Goal: Book appointment/travel/reservation

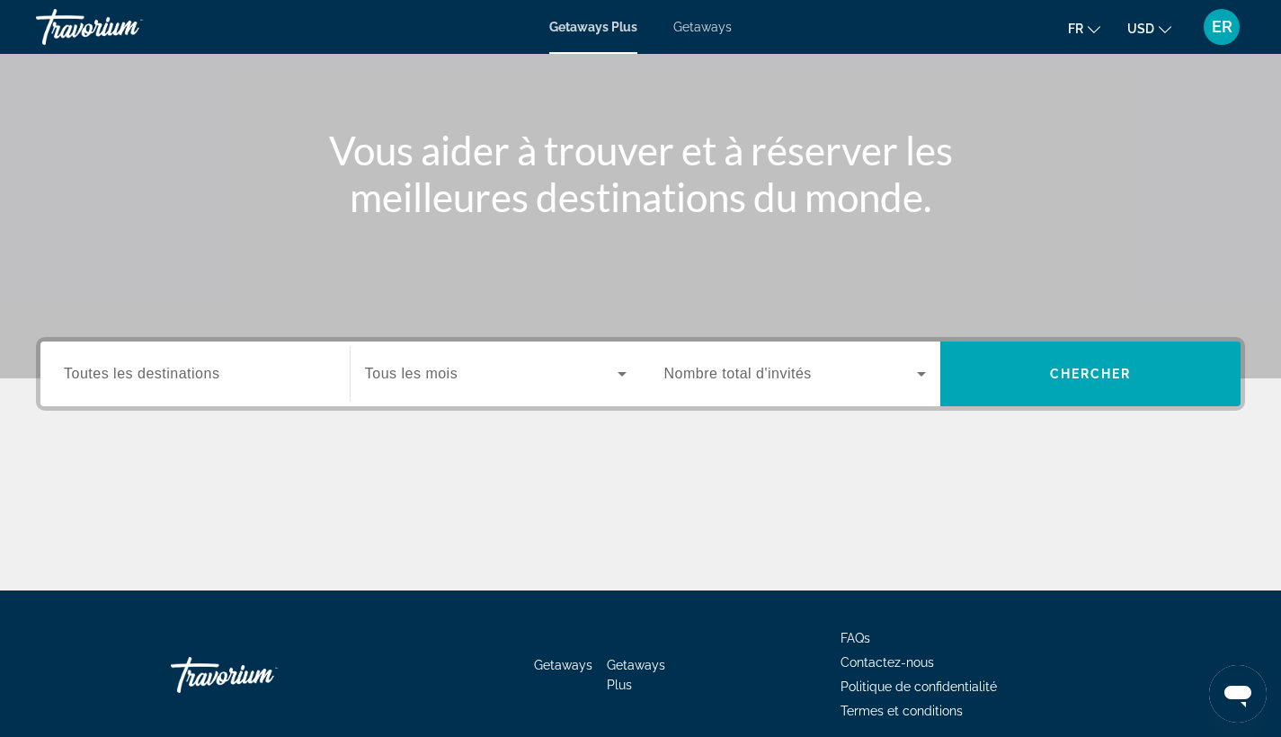
scroll to position [235, 0]
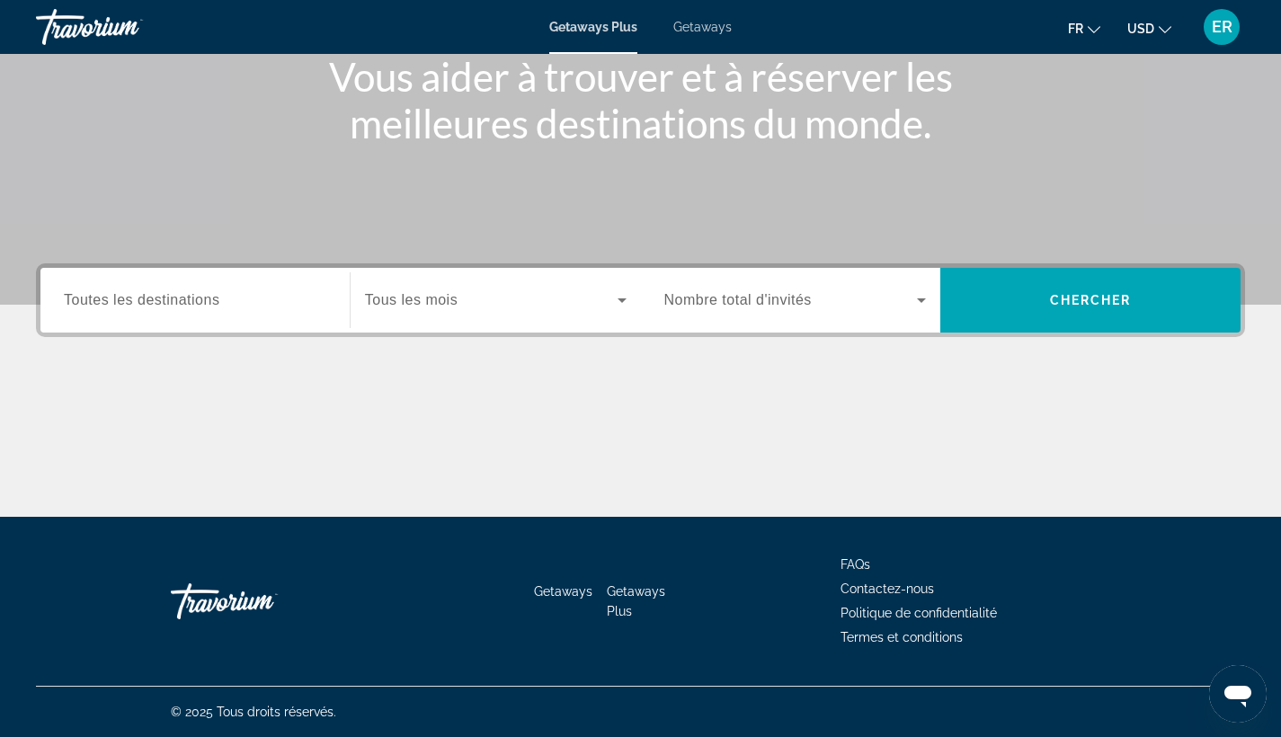
click at [281, 310] on input "Destination Toutes les destinations" at bounding box center [195, 301] width 262 height 22
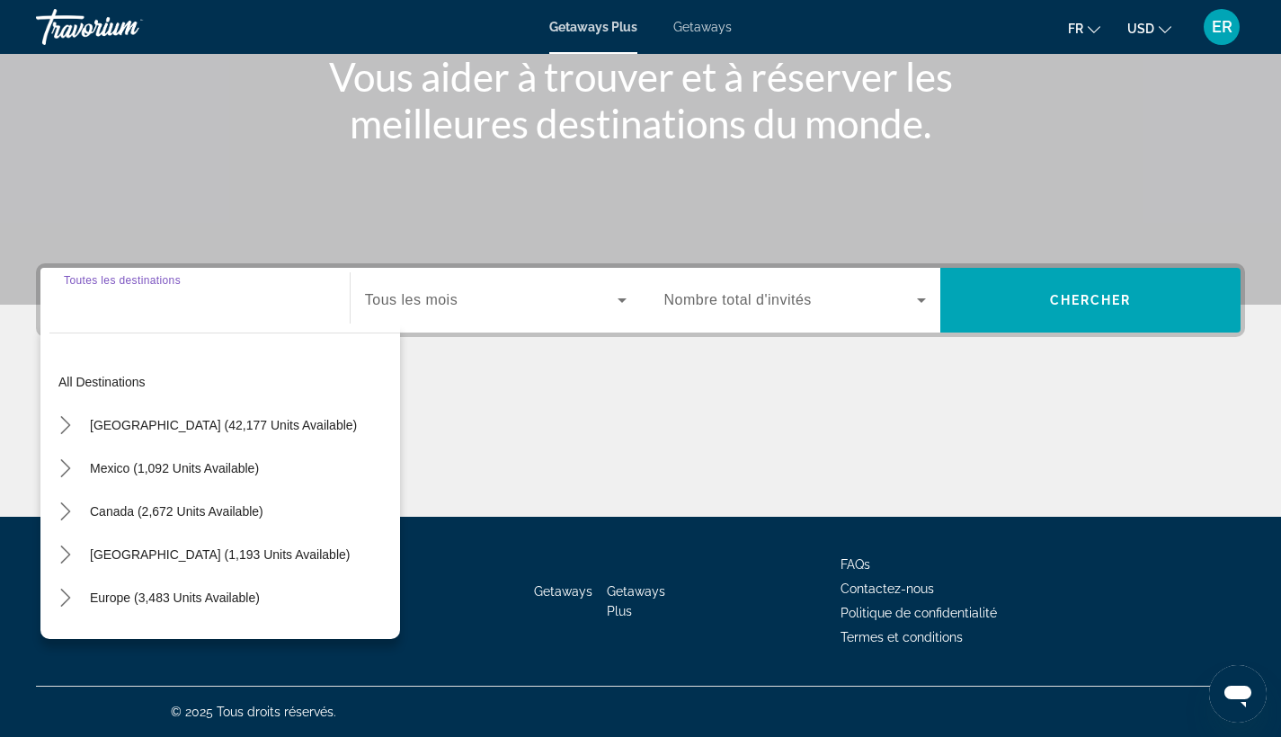
click at [281, 310] on input "Destination Toutes les destinations" at bounding box center [195, 301] width 262 height 22
click at [700, 440] on div "Main content" at bounding box center [640, 449] width 1209 height 135
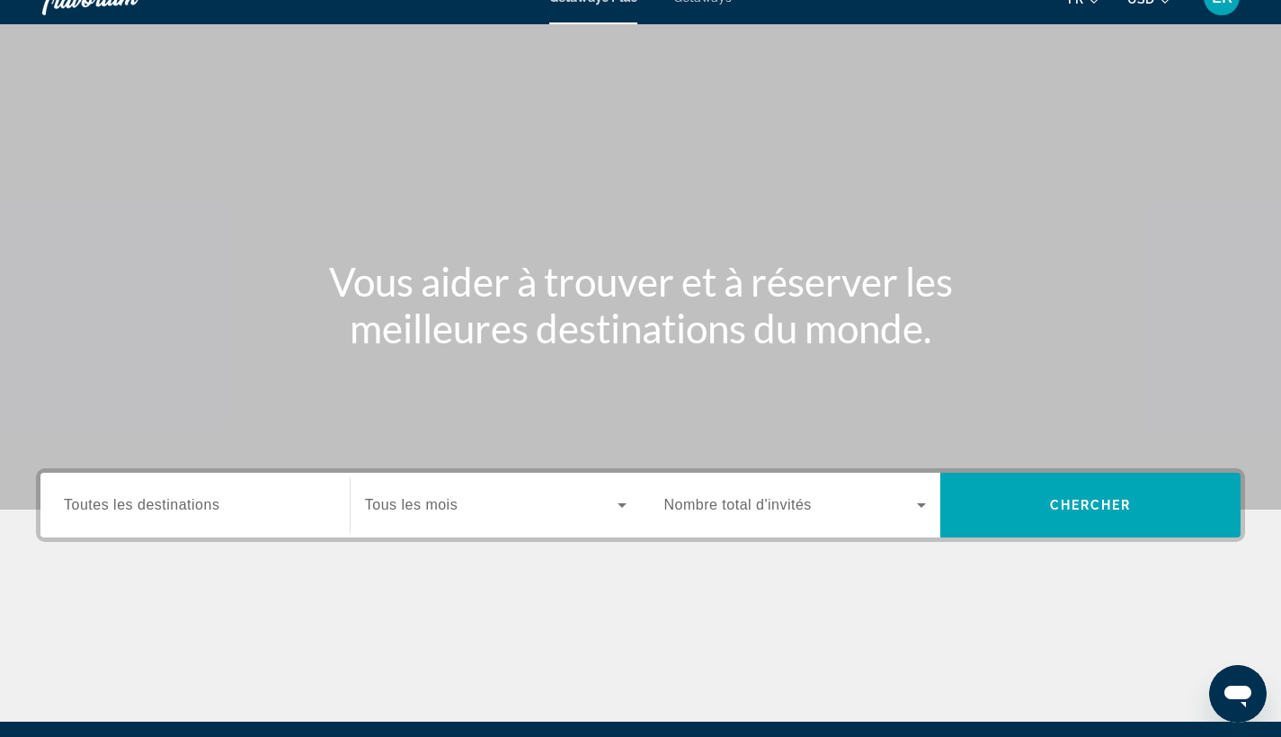
scroll to position [0, 0]
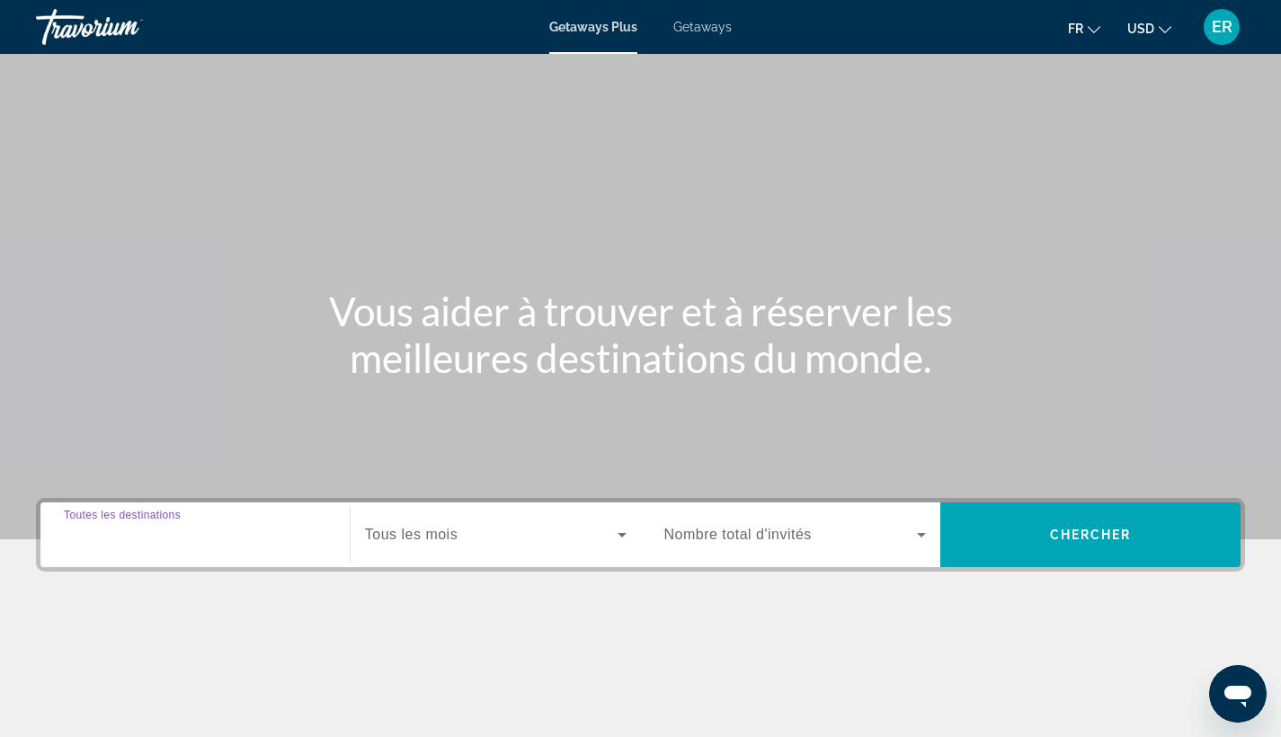
click at [278, 537] on input "Destination Toutes les destinations" at bounding box center [195, 536] width 262 height 22
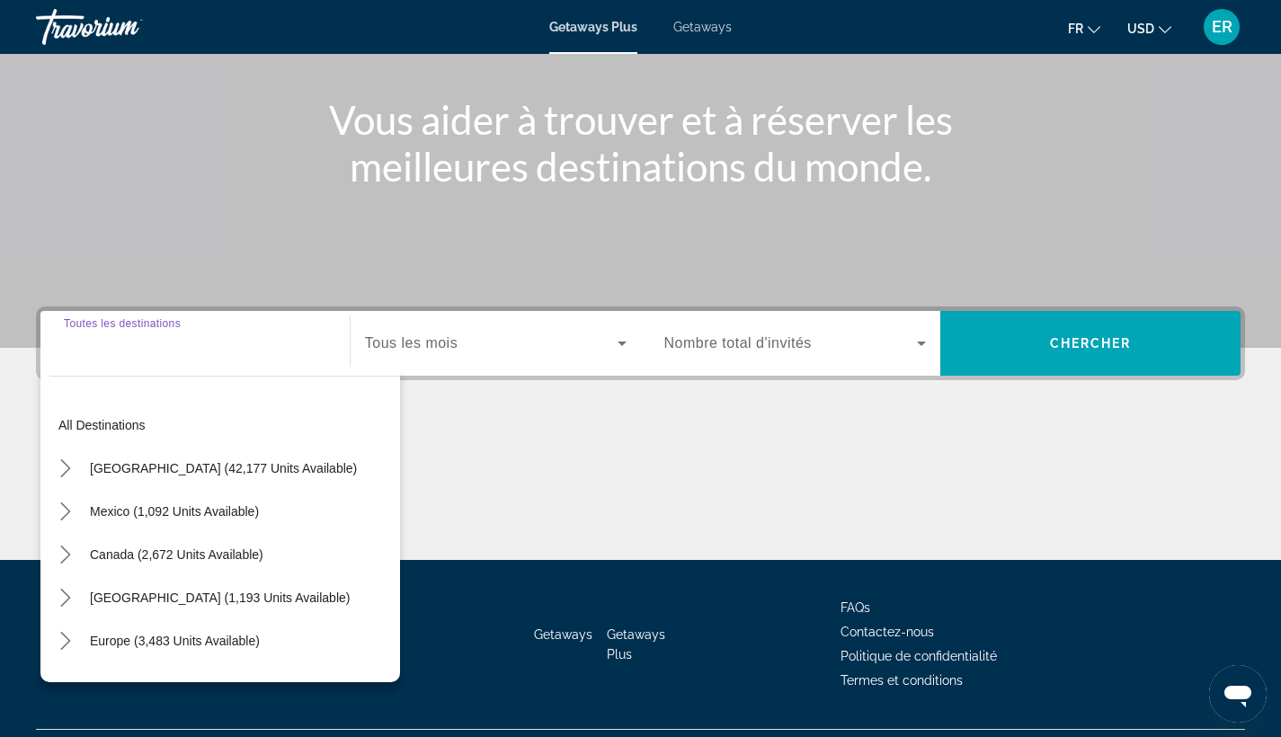
scroll to position [235, 0]
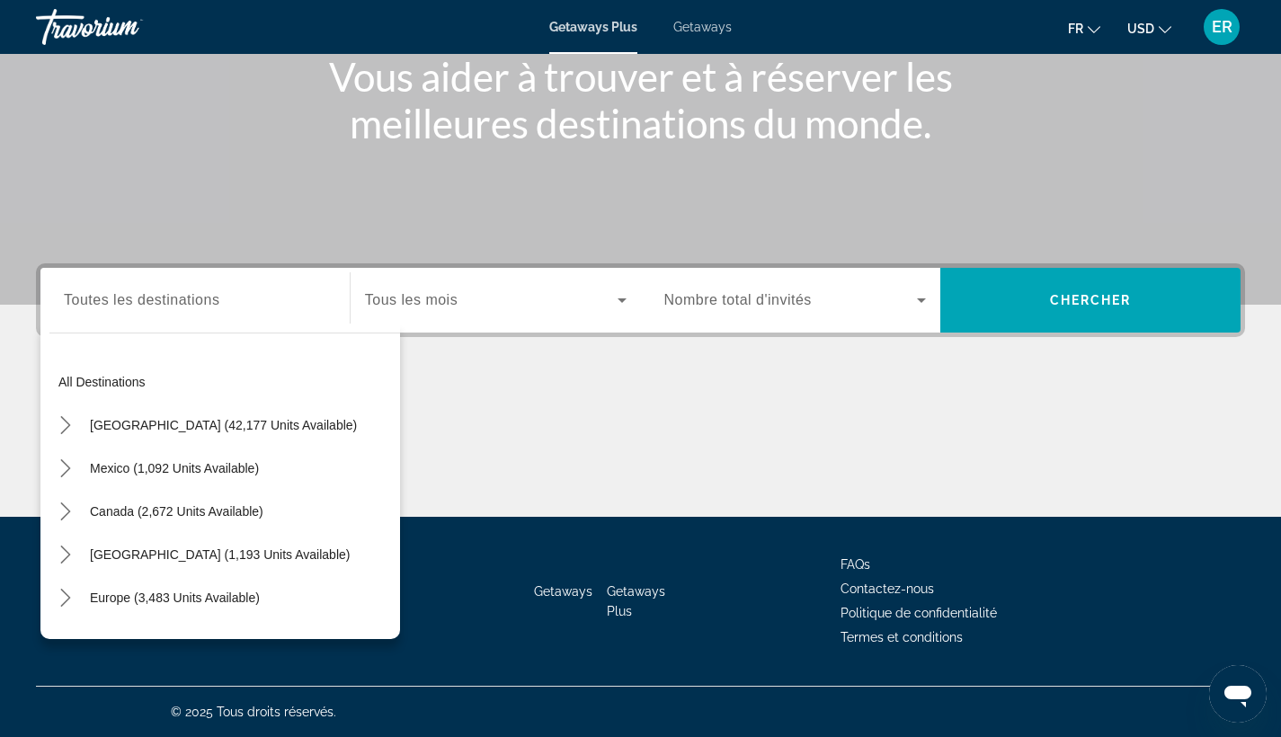
click at [179, 314] on div "Search widget" at bounding box center [195, 300] width 262 height 51
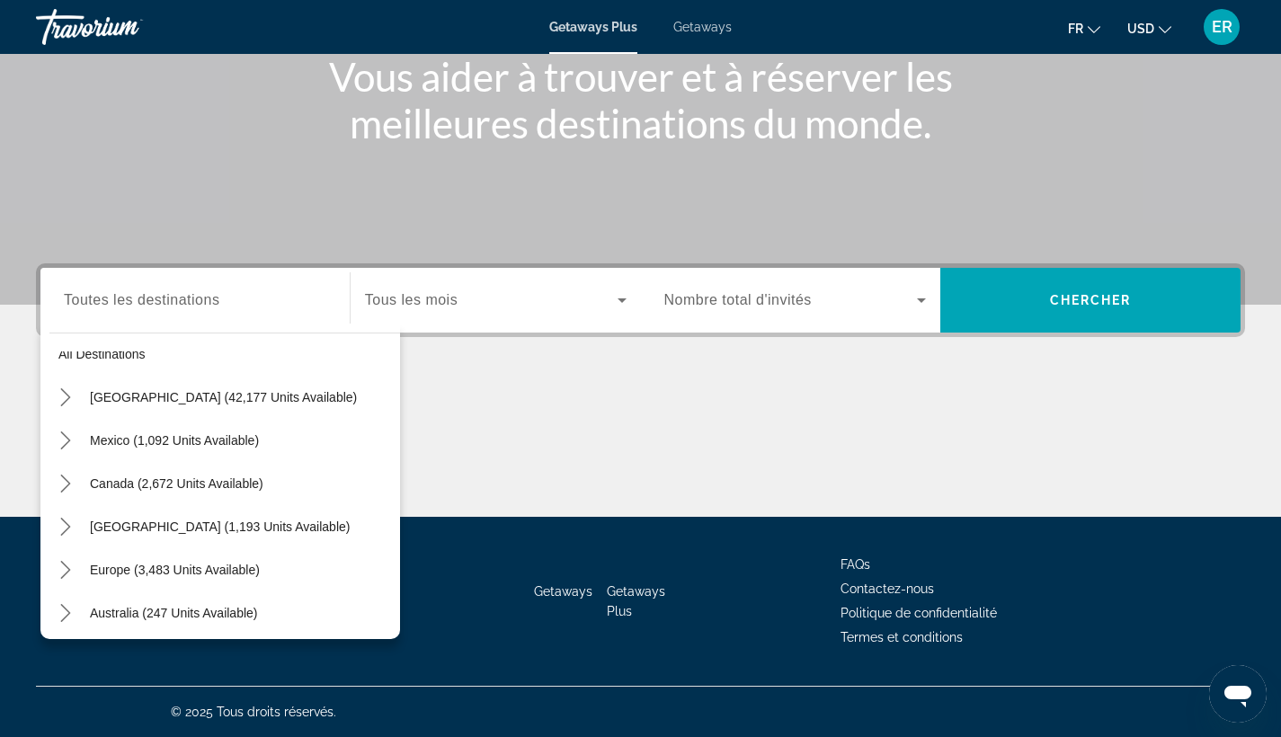
scroll to position [103, 0]
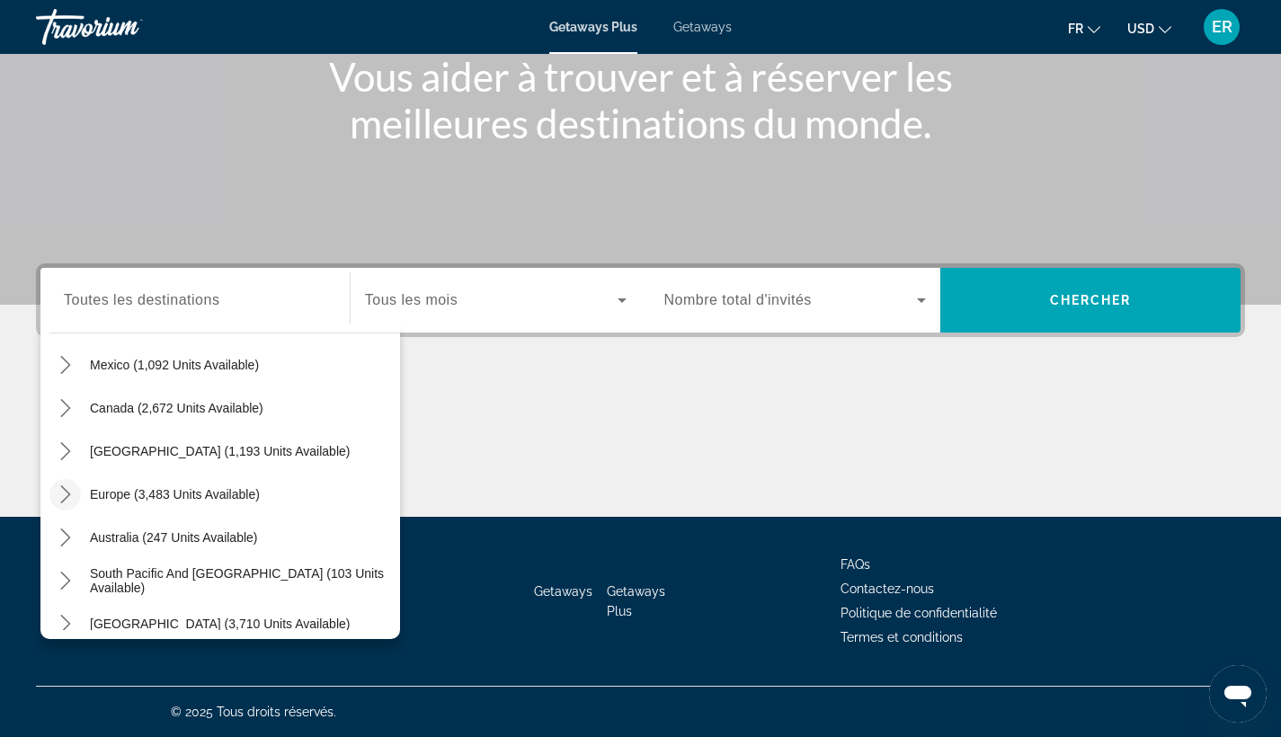
click at [66, 493] on icon "Toggle Europe (3,483 units available) submenu" at bounding box center [66, 494] width 18 height 18
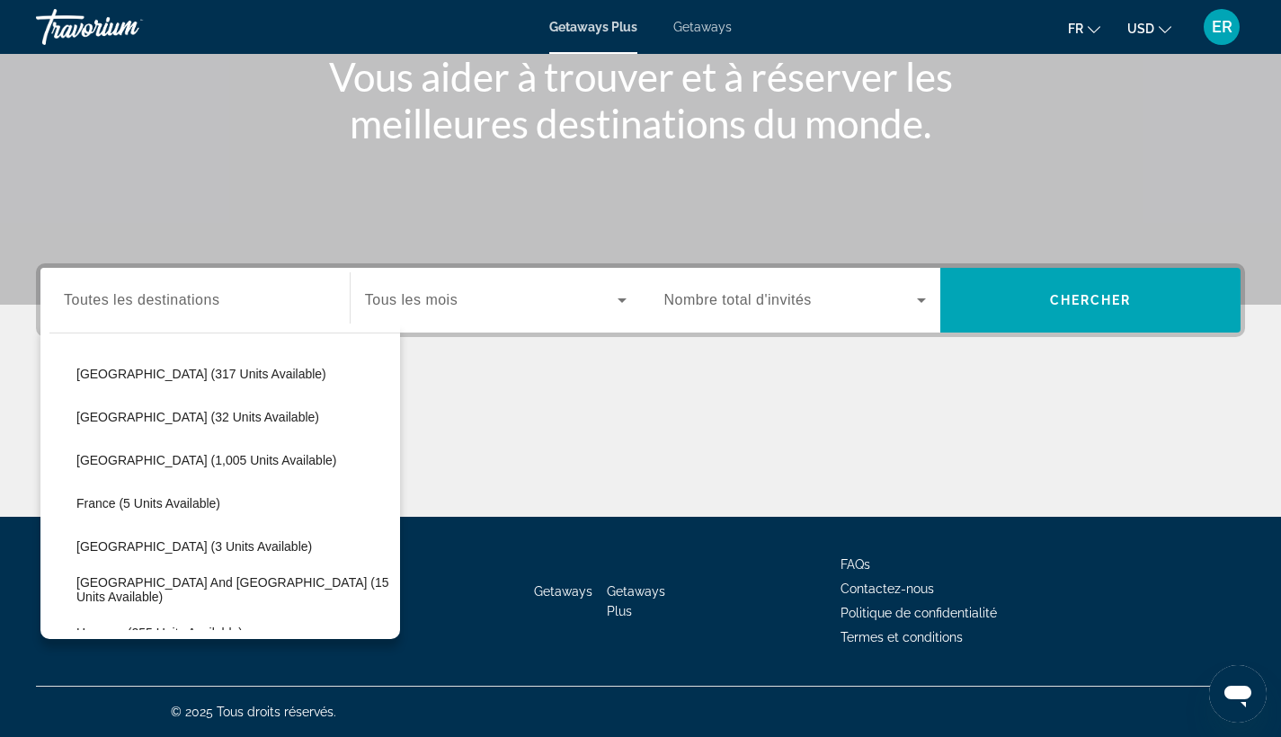
scroll to position [315, 0]
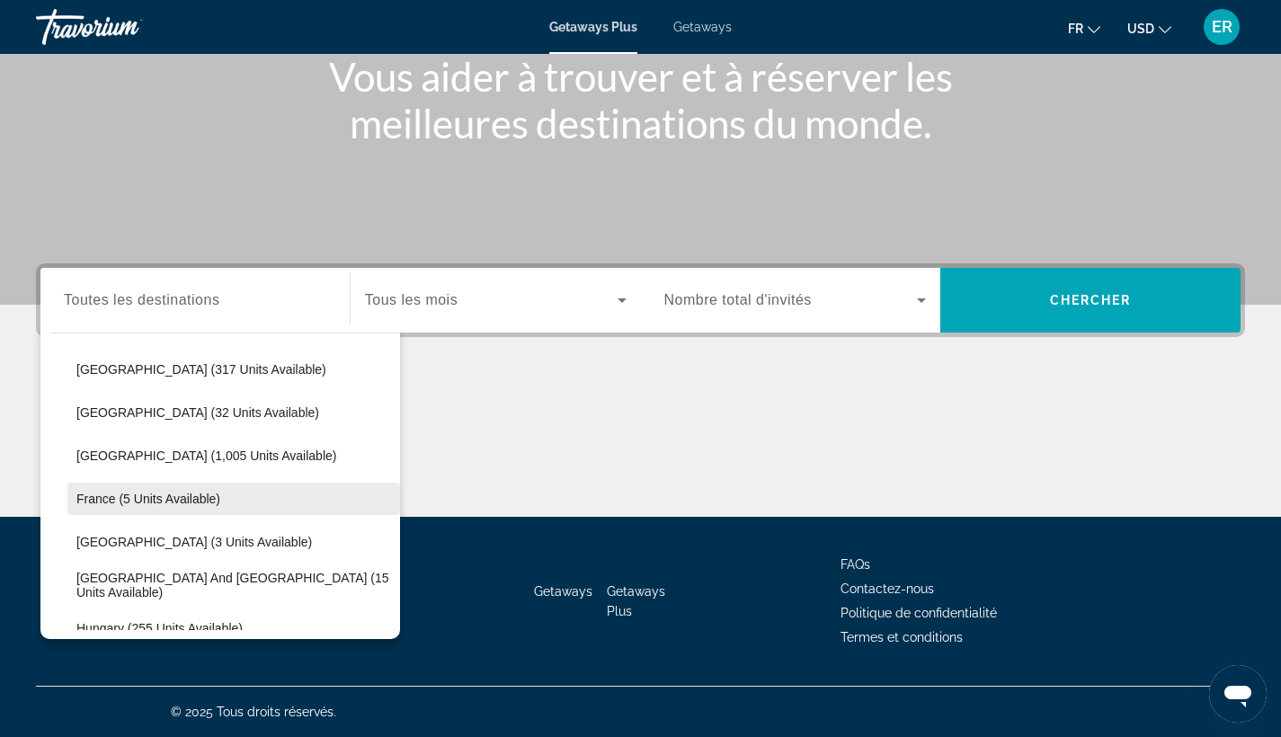
click at [138, 502] on span "France (5 units available)" at bounding box center [148, 499] width 144 height 14
type input "**********"
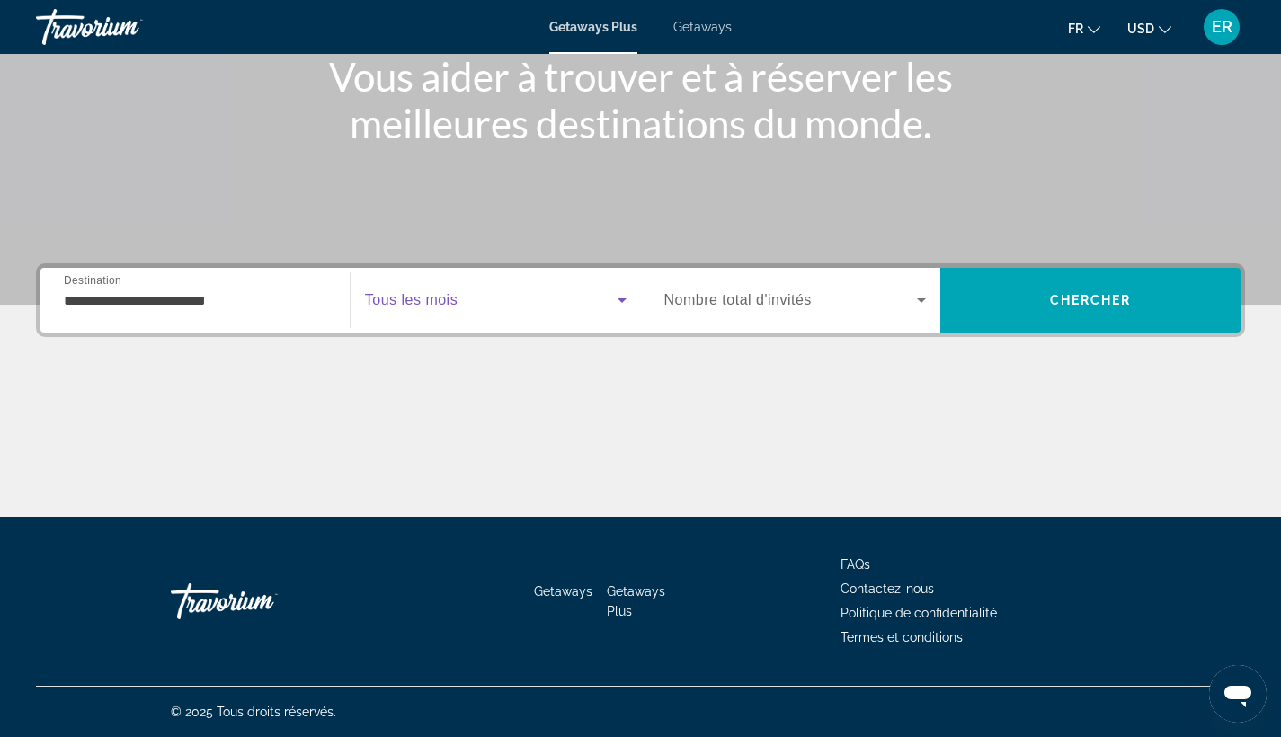
click at [483, 294] on span "Search widget" at bounding box center [491, 300] width 253 height 22
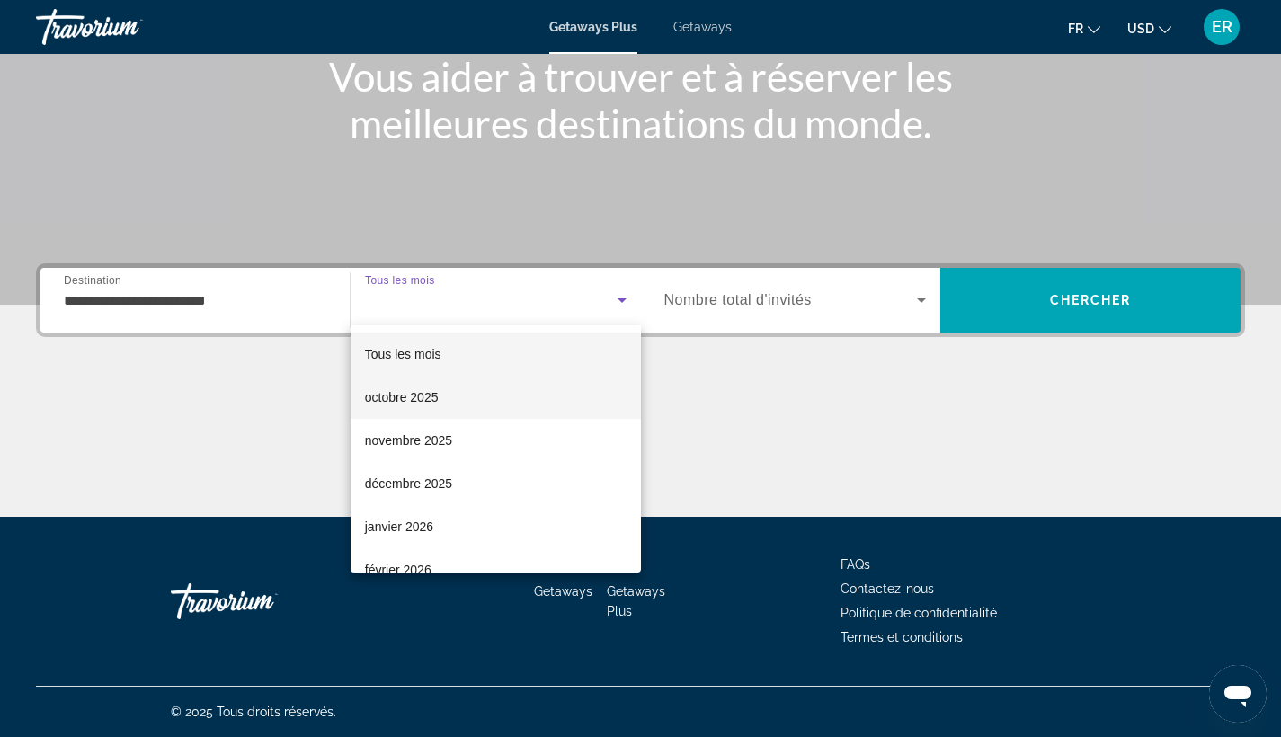
click at [572, 399] on mat-option "octobre 2025" at bounding box center [496, 397] width 290 height 43
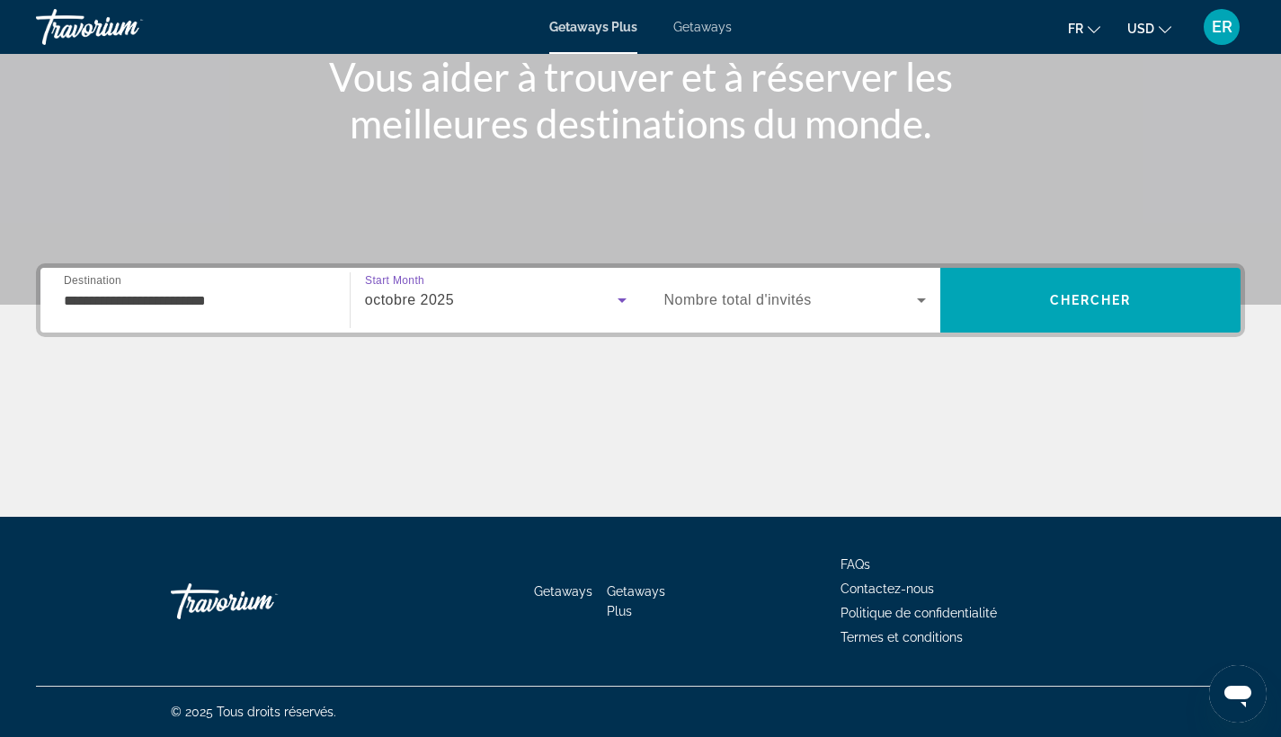
click at [919, 304] on icon "Search widget" at bounding box center [921, 300] width 22 height 22
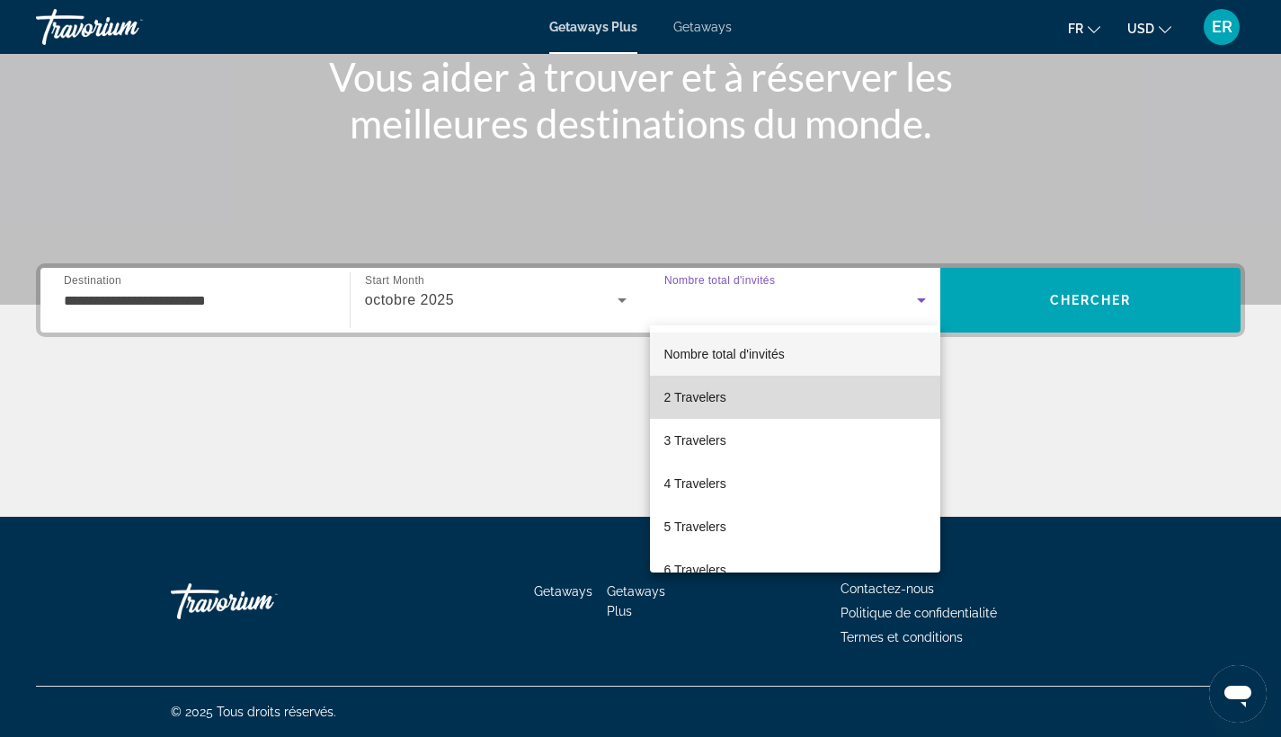
click at [867, 383] on mat-option "2 Travelers" at bounding box center [795, 397] width 291 height 43
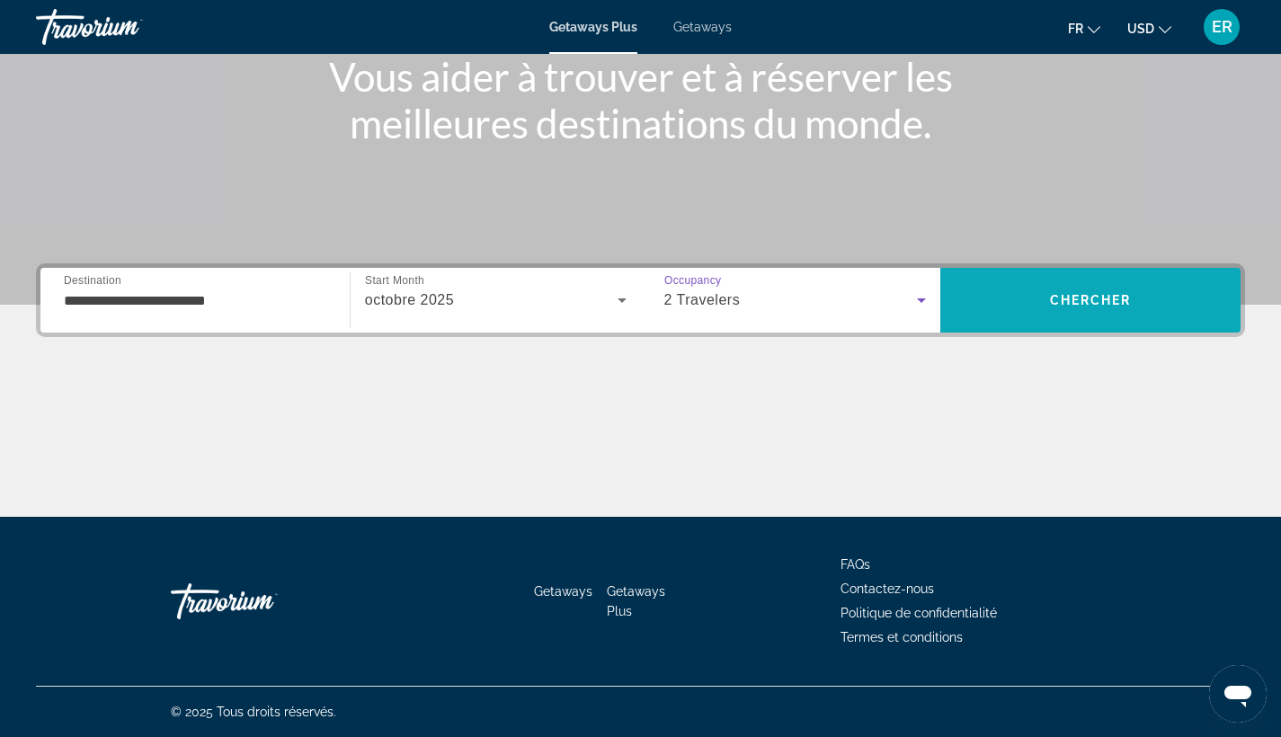
click at [1101, 293] on span "Chercher" at bounding box center [1091, 300] width 82 height 14
